Goal: Task Accomplishment & Management: Manage account settings

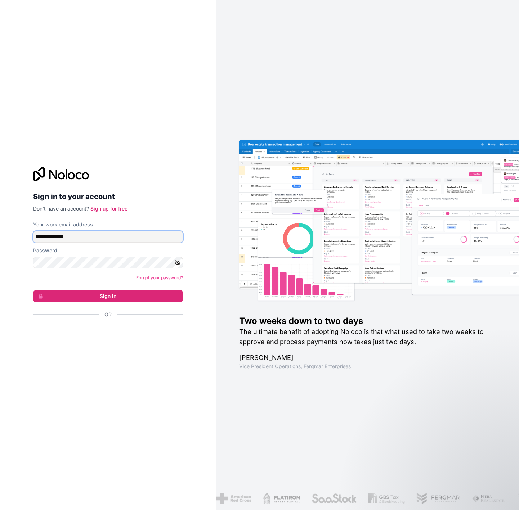
type input "**********"
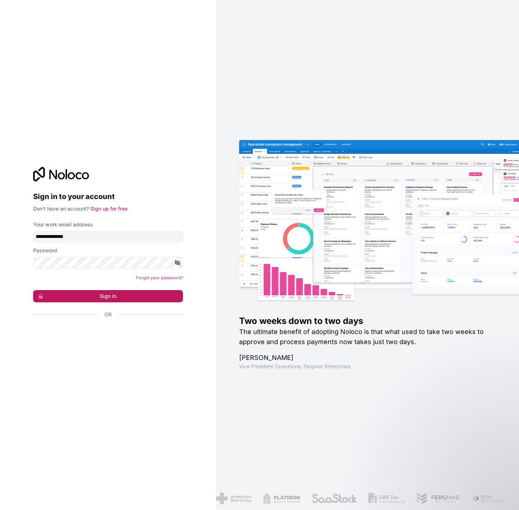
click at [158, 295] on button "Sign in" at bounding box center [108, 296] width 150 height 12
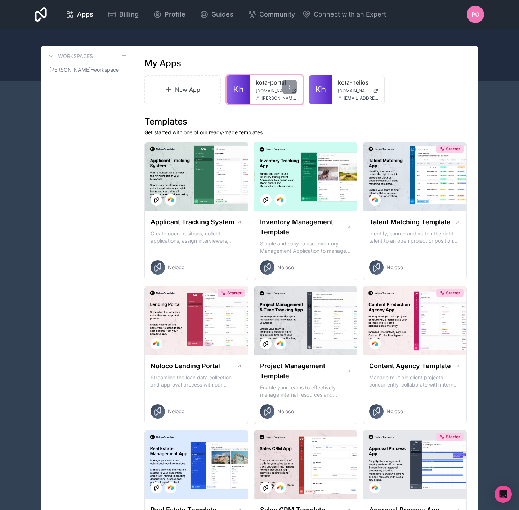
click at [267, 98] on span "[PERSON_NAME][EMAIL_ADDRESS][DOMAIN_NAME]" at bounding box center [278, 98] width 35 height 6
click at [288, 91] on div at bounding box center [289, 87] width 14 height 14
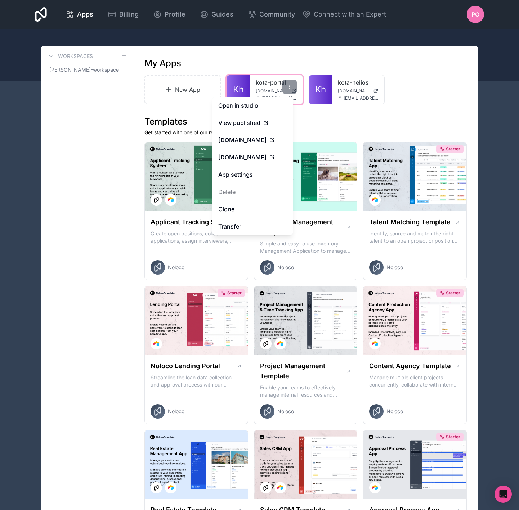
click at [271, 94] on div "kota-portal [DOMAIN_NAME] [EMAIL_ADDRESS][DOMAIN_NAME]" at bounding box center [276, 89] width 53 height 29
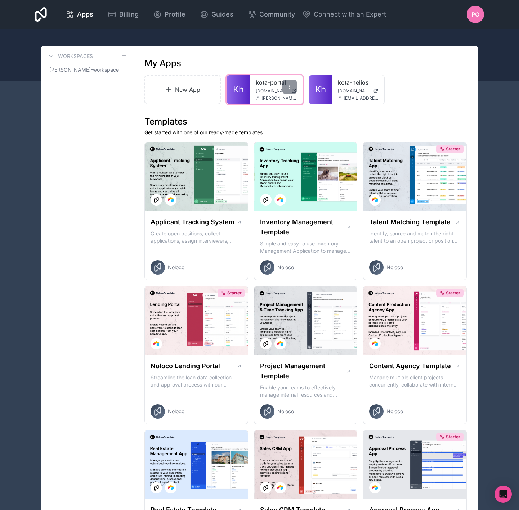
click at [272, 91] on span "[DOMAIN_NAME]" at bounding box center [272, 91] width 33 height 6
click at [292, 86] on icon at bounding box center [290, 87] width 6 height 6
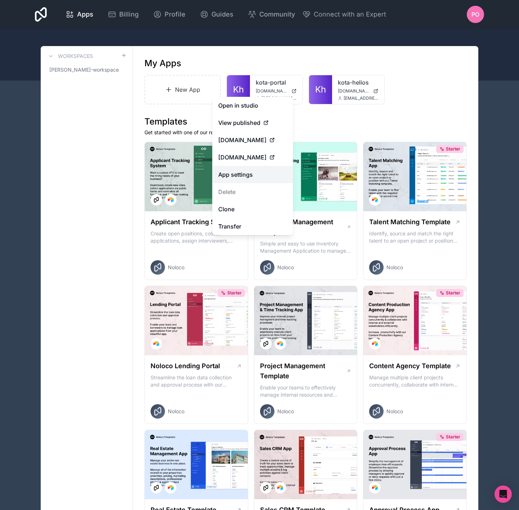
click at [231, 176] on link "App settings" at bounding box center [252, 174] width 81 height 17
